Goal: Find specific page/section: Find specific page/section

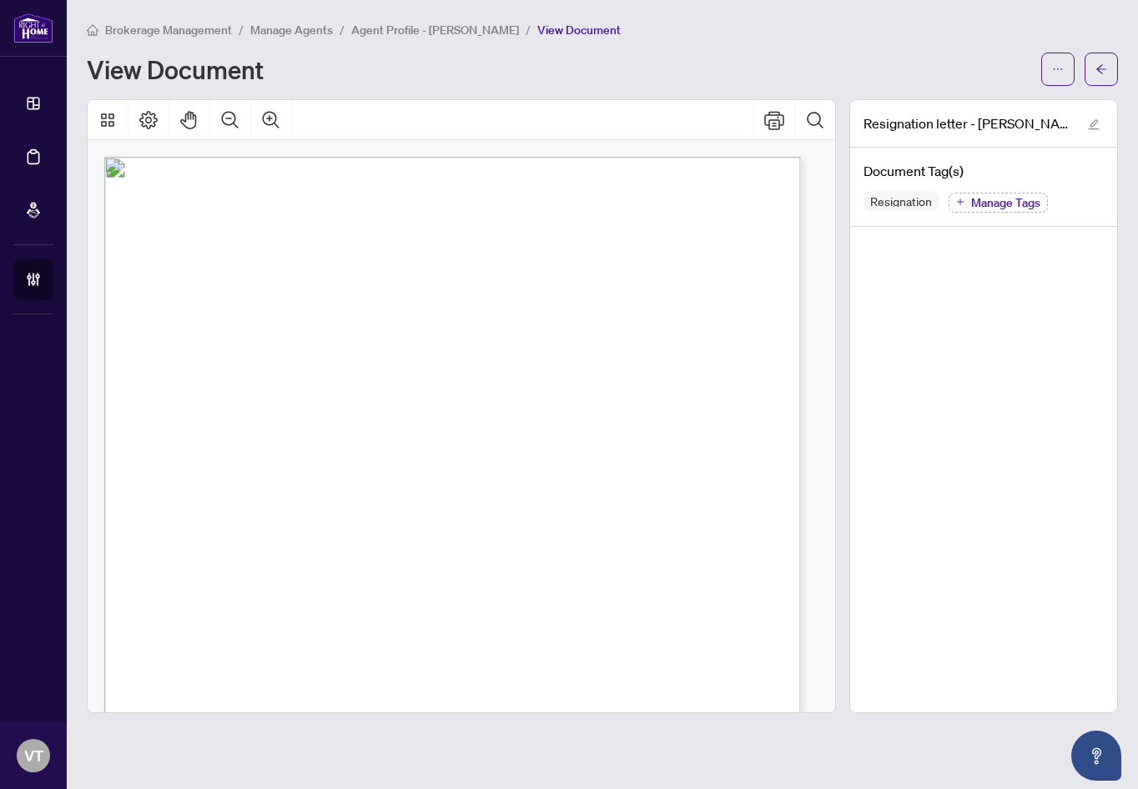
click at [280, 32] on span "Manage Agents" at bounding box center [291, 30] width 83 height 15
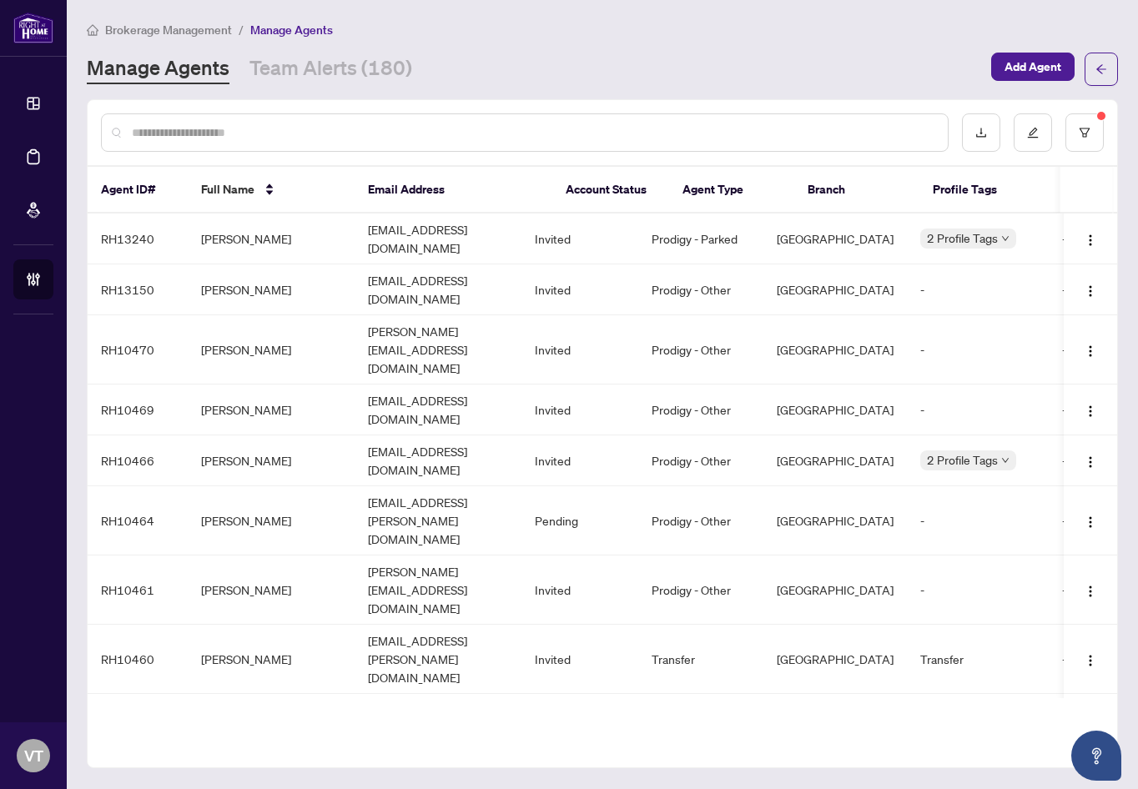
click at [431, 127] on input "text" at bounding box center [533, 133] width 803 height 18
type input "*******"
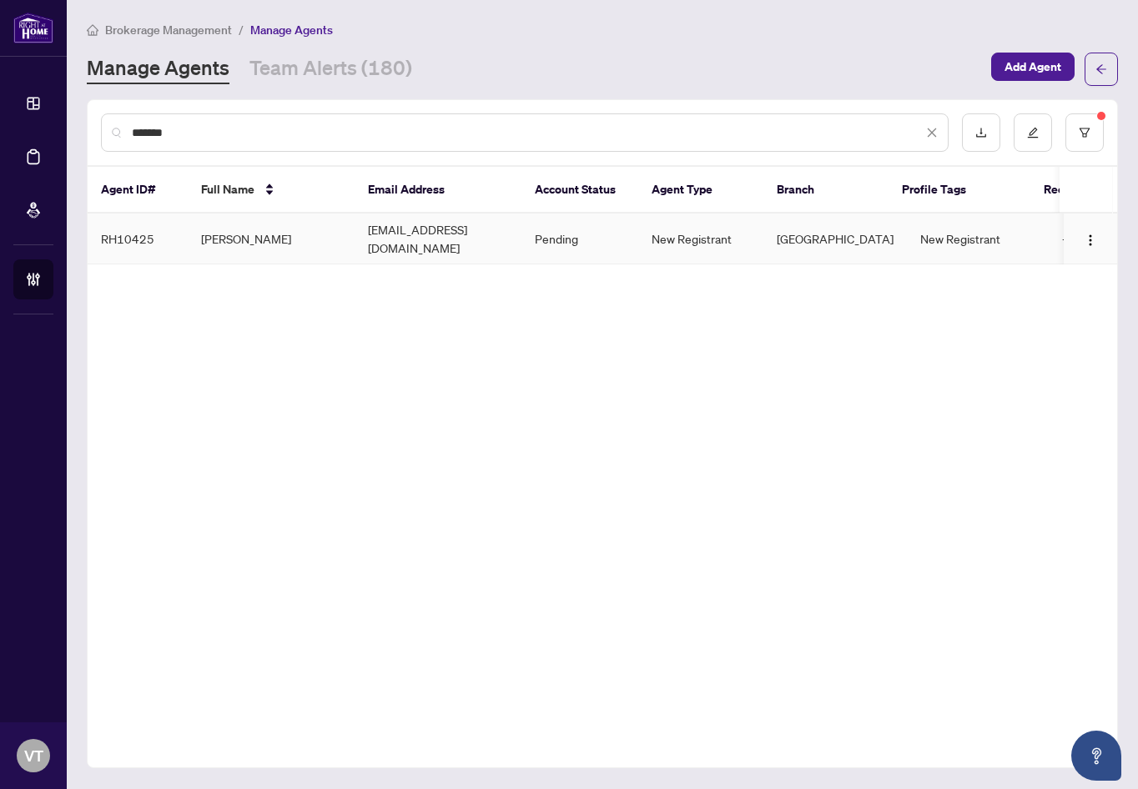
click at [275, 232] on td "[PERSON_NAME]" at bounding box center [271, 239] width 167 height 51
